Goal: Task Accomplishment & Management: Use online tool/utility

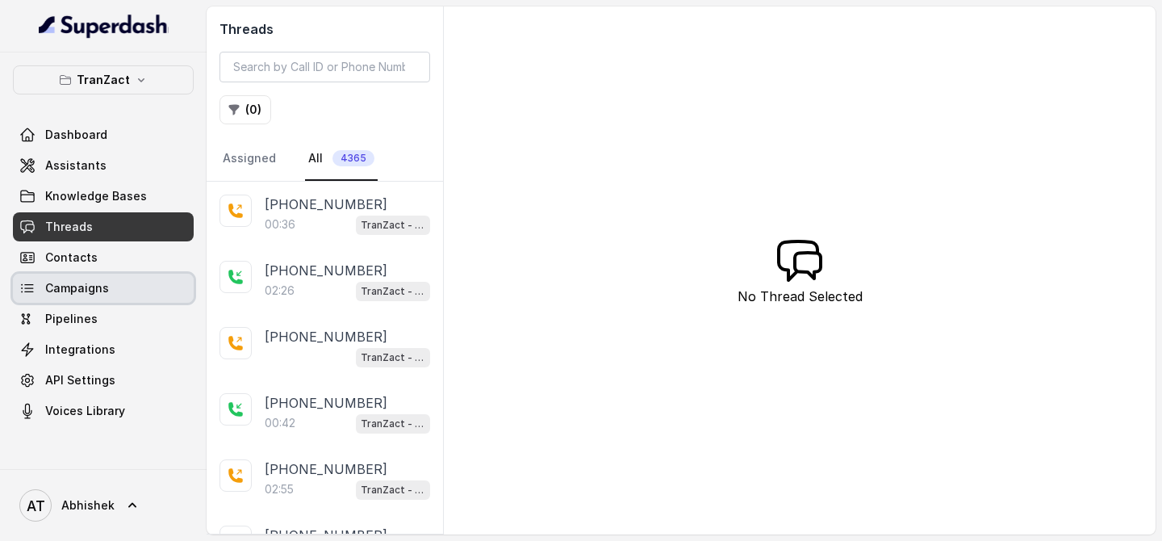
click at [63, 291] on span "Campaigns" at bounding box center [77, 288] width 64 height 16
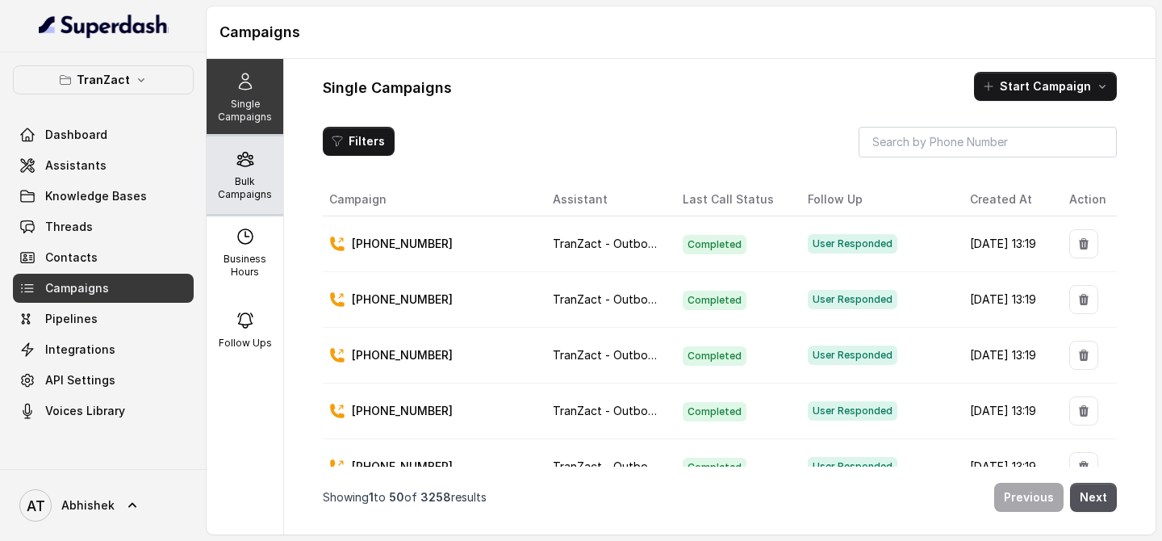
click at [240, 177] on p "Bulk Campaigns" at bounding box center [245, 188] width 64 height 26
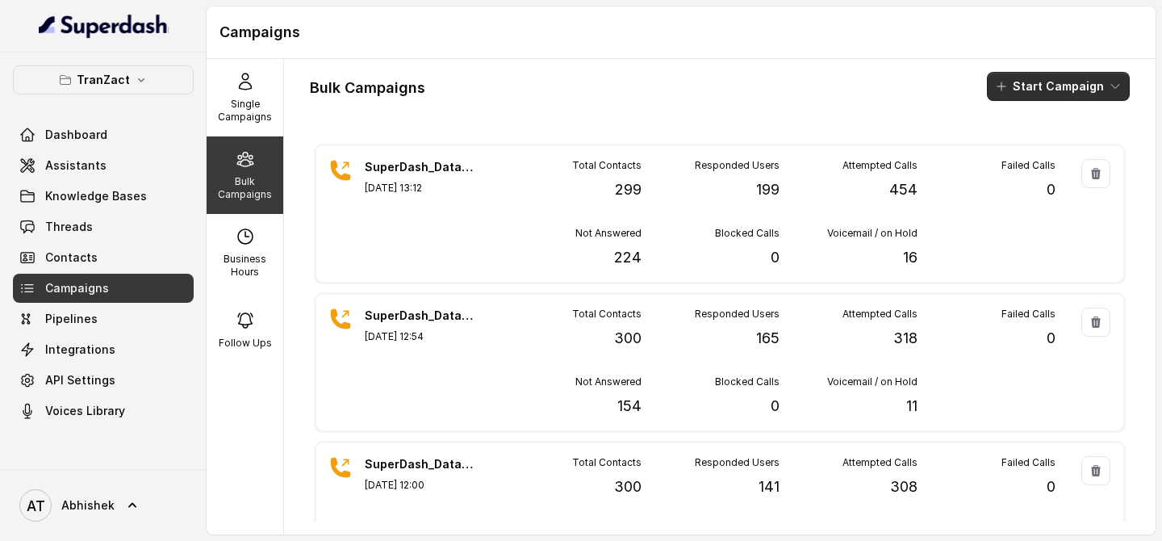
click at [1043, 91] on button "Start Campaign" at bounding box center [1058, 86] width 143 height 29
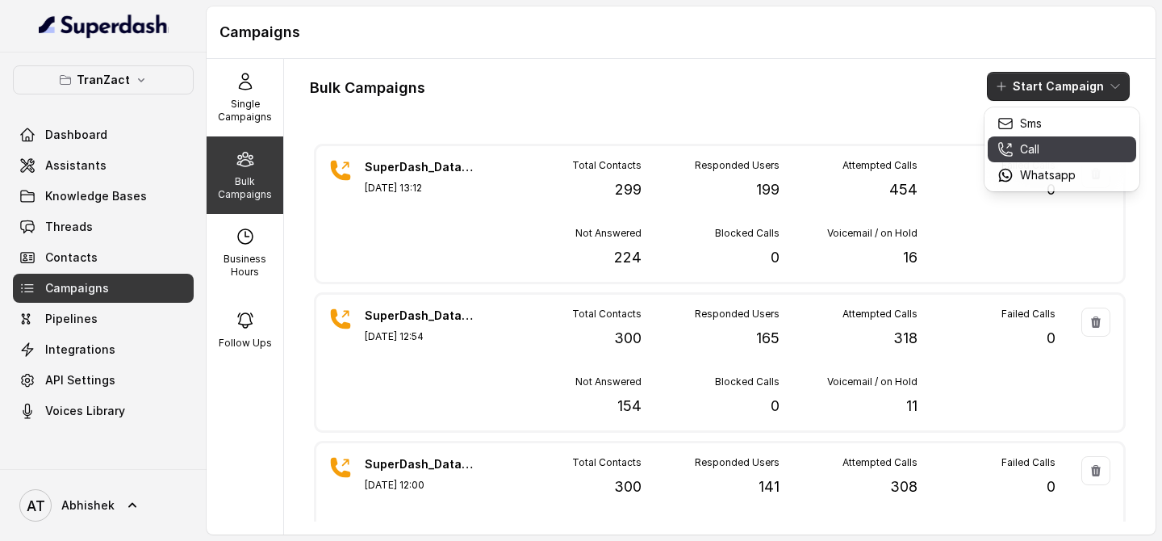
click at [1062, 144] on div "Call" at bounding box center [1036, 149] width 78 height 16
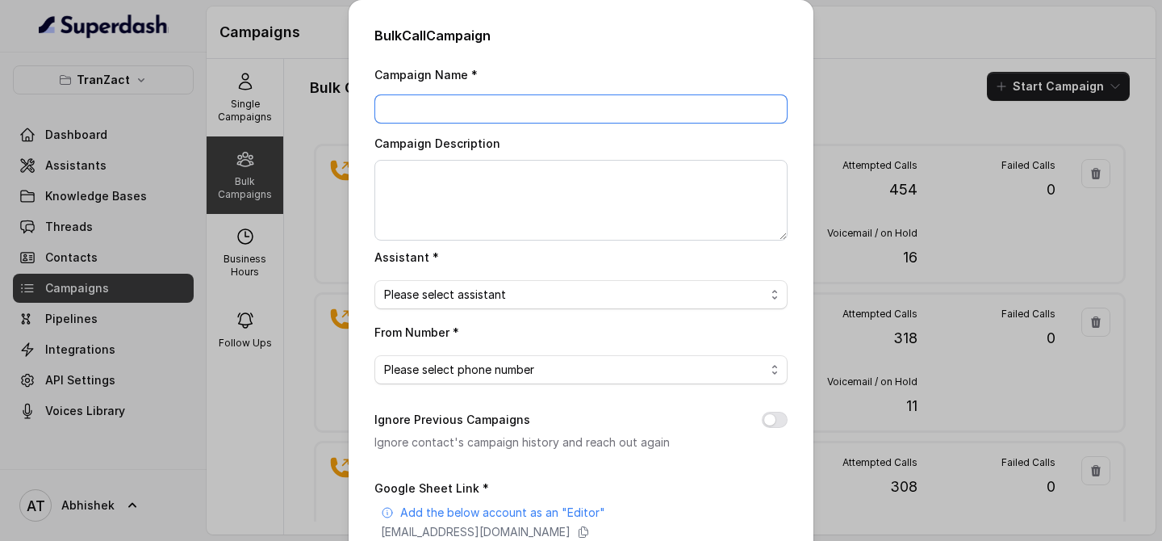
click at [428, 115] on input "Campaign Name *" at bounding box center [580, 108] width 413 height 29
paste input "SuperDash_Data5(1500)_11 August_MS"
type input "SuperDash_Data5(1500)_11 August_MS"
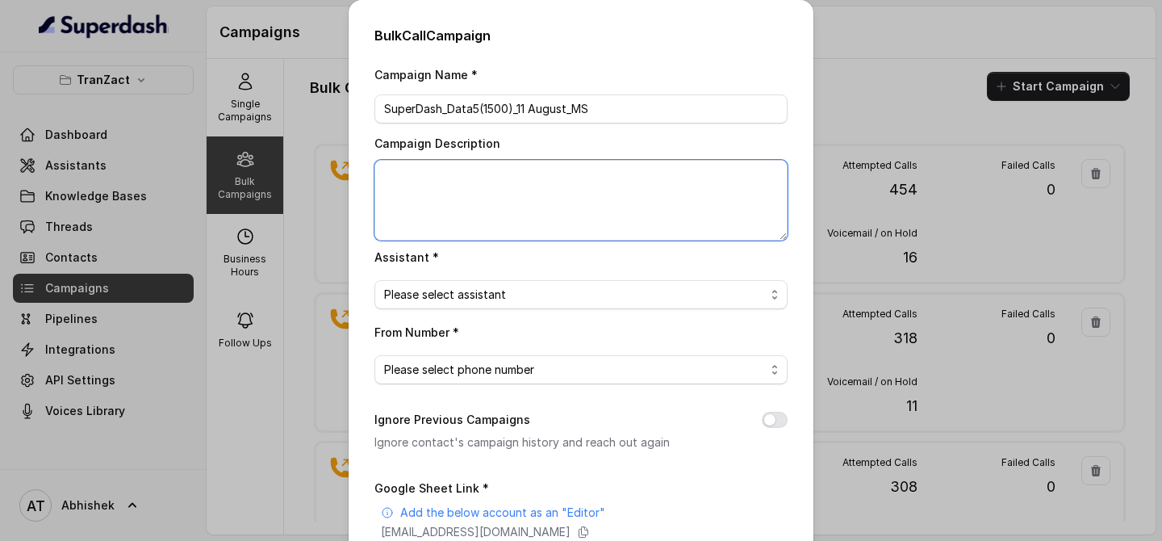
click at [472, 198] on textarea "Campaign Description" at bounding box center [580, 200] width 413 height 81
paste textarea "SuperDash_Data5(1500)_11 August_MS"
type textarea "SuperDash_Data5(1500)_11 August_MS"
click at [451, 286] on span "Please select assistant" at bounding box center [445, 294] width 122 height 19
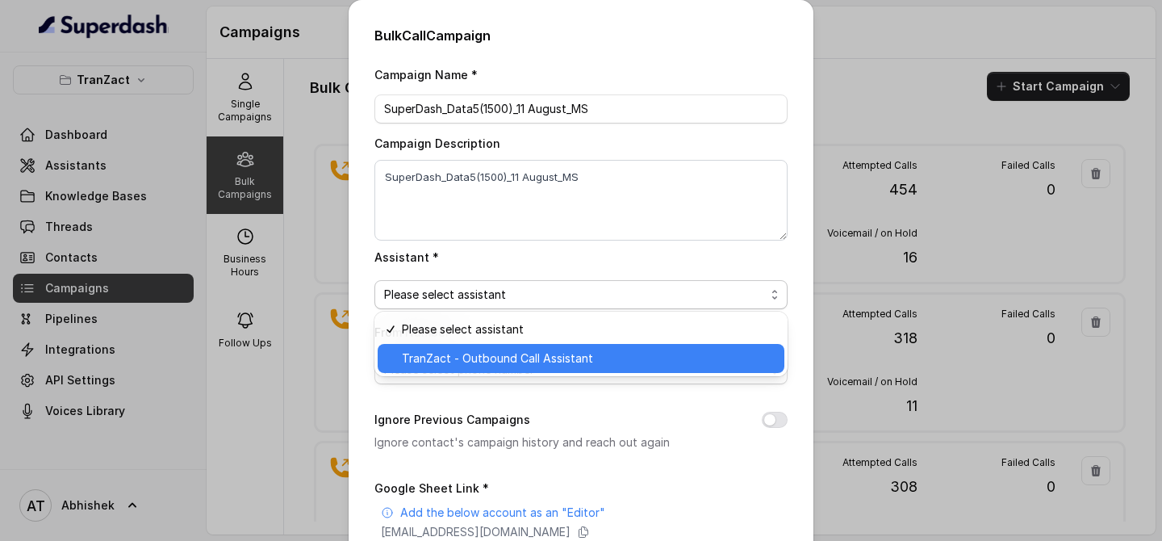
click at [477, 352] on span "TranZact - Outbound Call Assistant" at bounding box center [497, 358] width 191 height 19
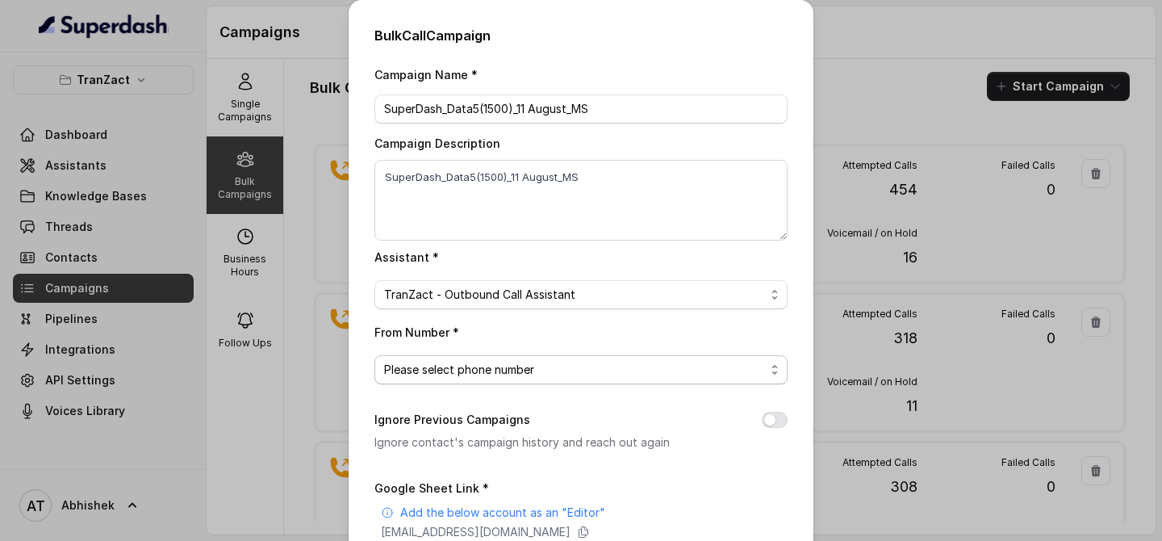
click at [438, 369] on span "Please select phone number" at bounding box center [459, 369] width 150 height 19
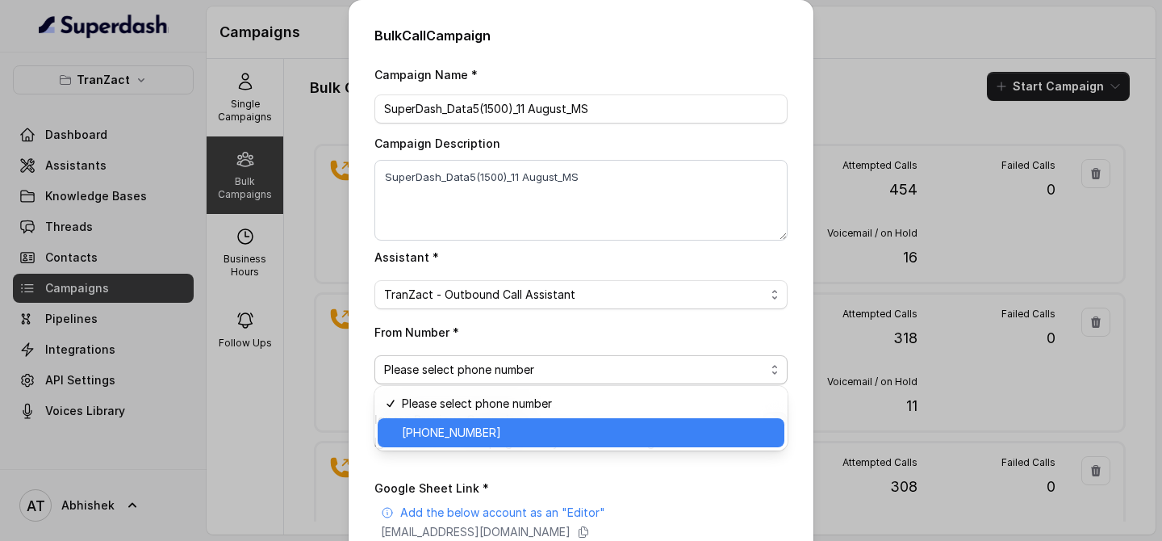
click at [469, 428] on span "[PHONE_NUMBER]" at bounding box center [451, 432] width 99 height 19
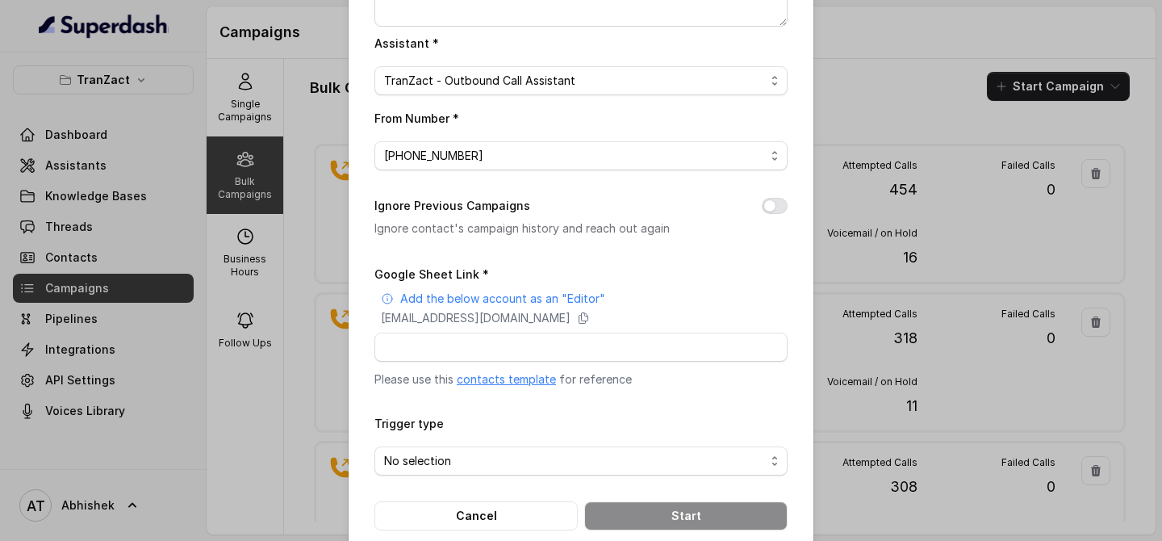
scroll to position [240, 0]
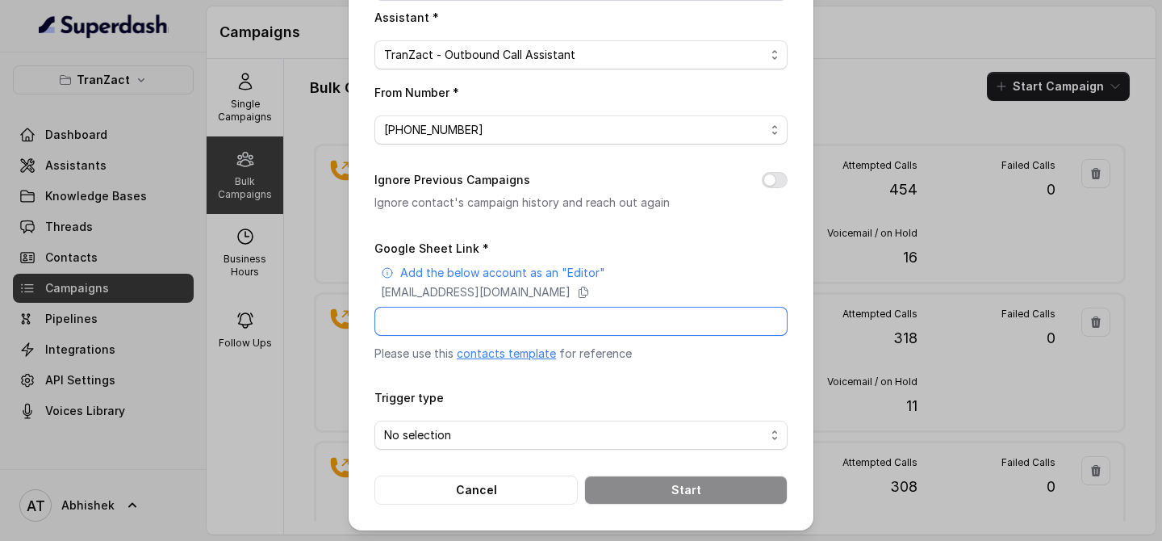
click at [437, 321] on input "Google Sheet Link *" at bounding box center [580, 321] width 413 height 29
paste input "[URL][DOMAIN_NAME]"
type input "[URL][DOMAIN_NAME]"
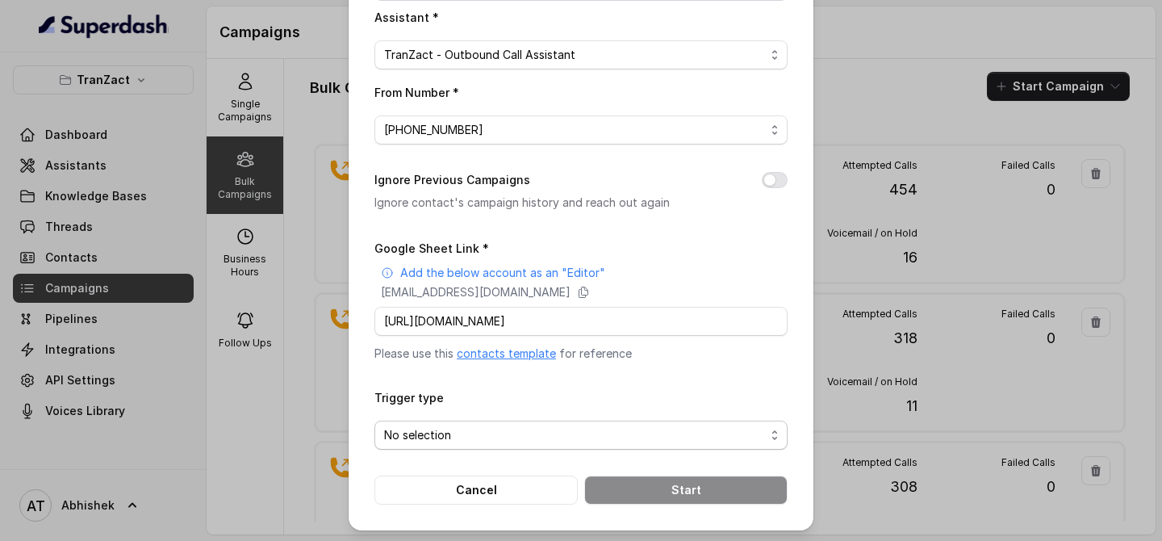
click at [423, 437] on span "No selection" at bounding box center [417, 434] width 67 height 19
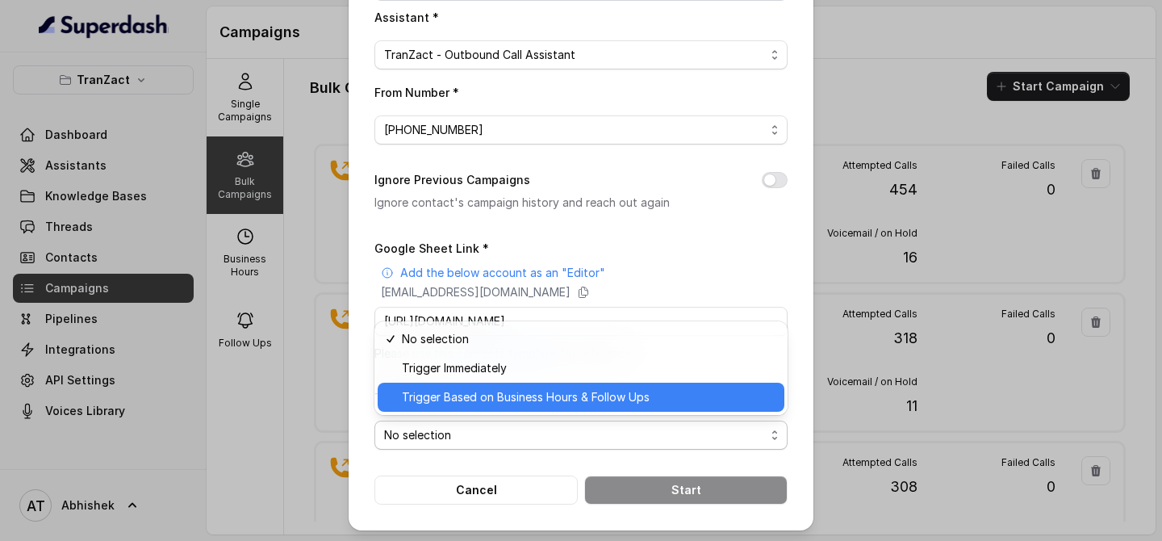
click at [490, 393] on span "Trigger Based on Business Hours & Follow Ups" at bounding box center [526, 396] width 248 height 19
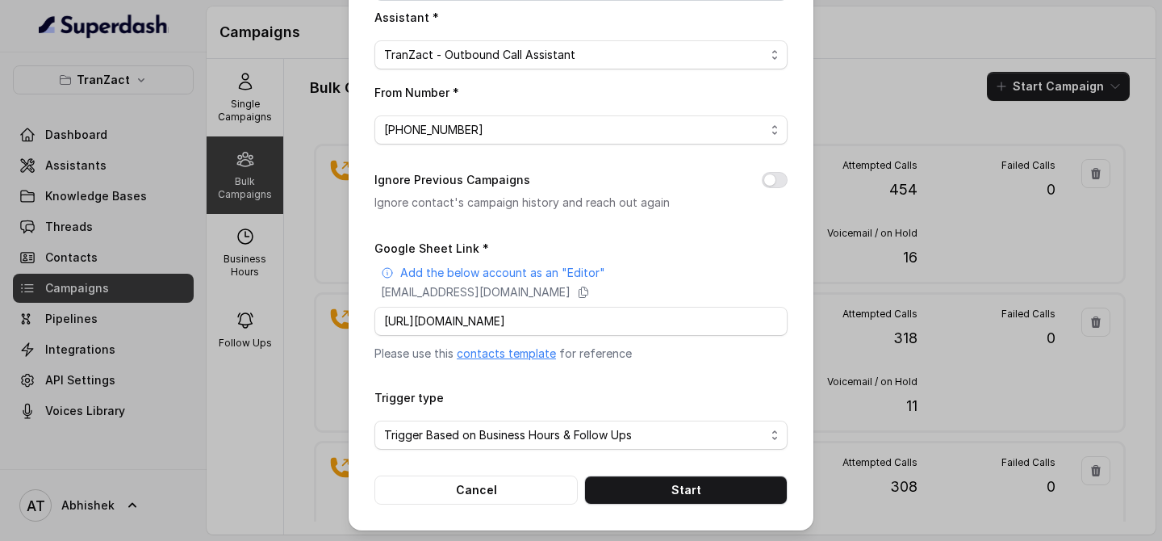
click at [361, 400] on div "Bulk Call Campaign Campaign Name * SuperDash_Data5(1500)_11 August_MS Campaign …" at bounding box center [581, 145] width 465 height 770
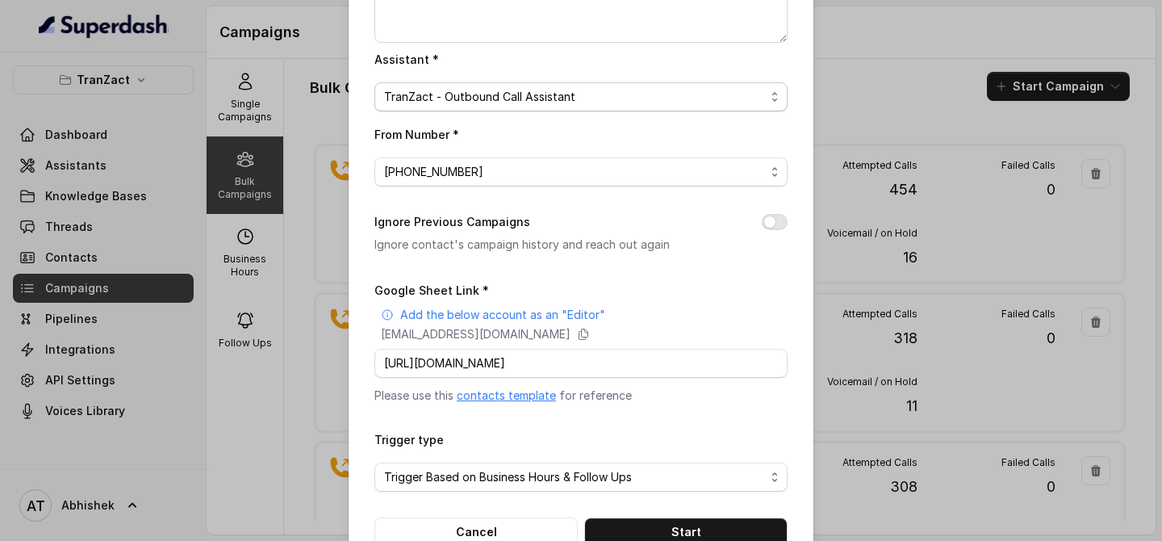
scroll to position [240, 0]
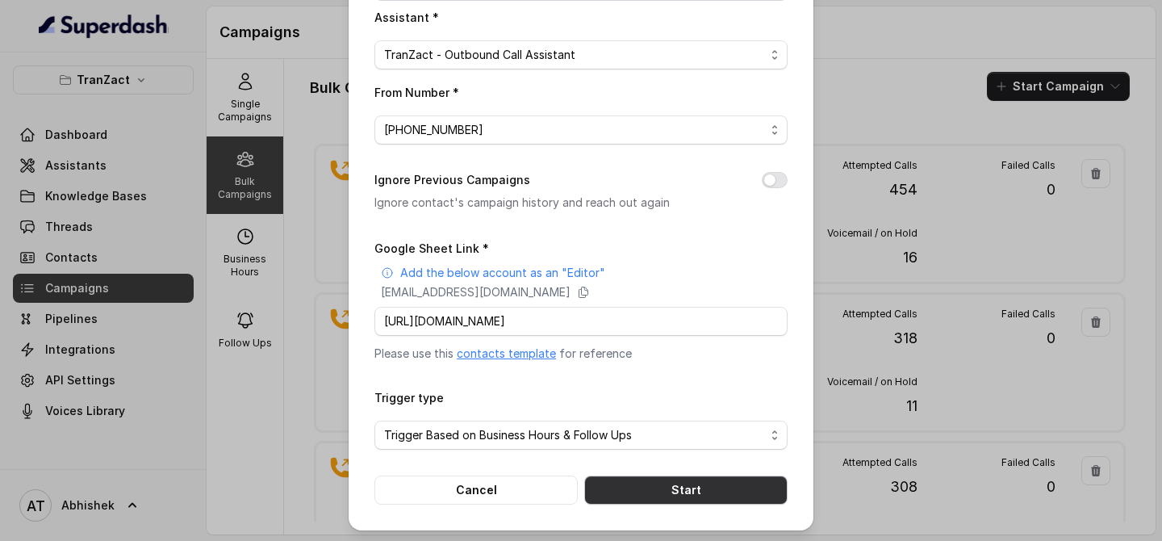
click at [670, 489] on button "Start" at bounding box center [685, 489] width 203 height 29
